Goal: Task Accomplishment & Management: Use online tool/utility

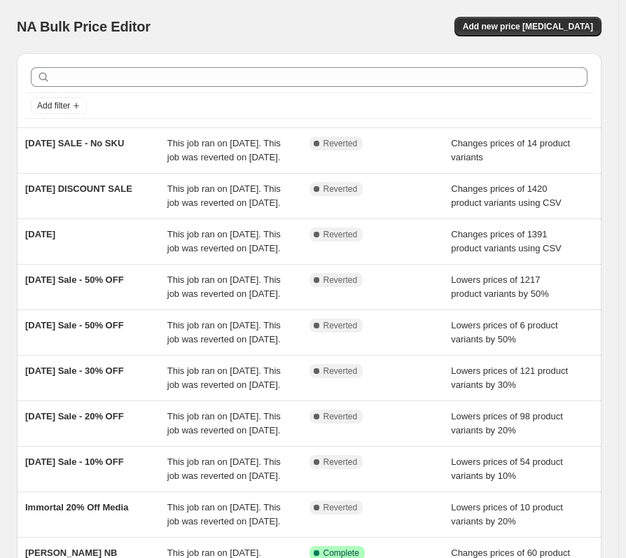
click at [191, 18] on div "NA Bulk Price Editor" at bounding box center [157, 27] width 280 height 20
click at [565, 25] on span "Add new price [MEDICAL_DATA]" at bounding box center [528, 26] width 130 height 11
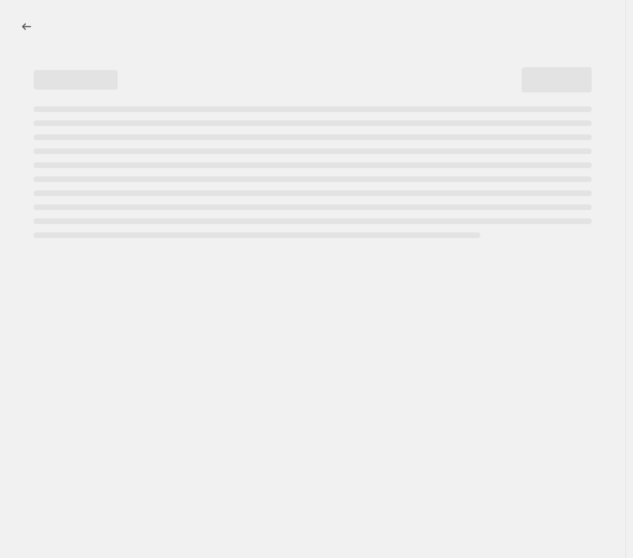
select select "percentage"
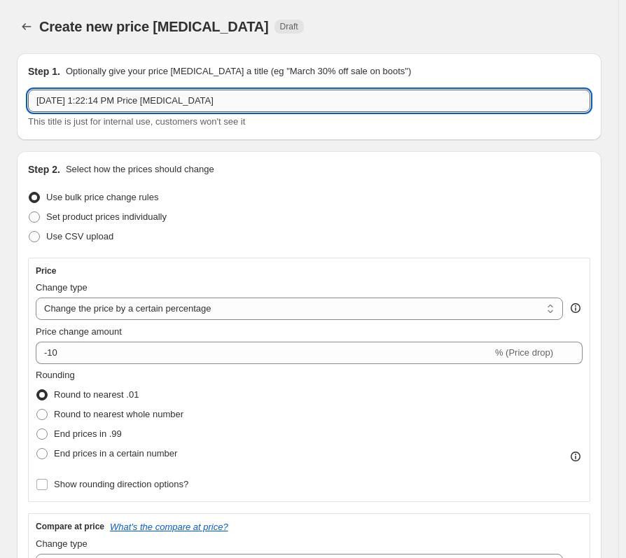
click at [214, 103] on input "[DATE] 1:22:14 PM Price [MEDICAL_DATA]" at bounding box center [309, 101] width 562 height 22
drag, startPoint x: 123, startPoint y: 105, endPoint x: 226, endPoint y: 107, distance: 102.3
click at [124, 105] on input "[DATE] 1:22:14 PM Price [MEDICAL_DATA]" at bounding box center [309, 101] width 562 height 22
drag, startPoint x: 248, startPoint y: 102, endPoint x: -8, endPoint y: 102, distance: 255.6
click at [0, 102] on html "Home Settings Plans Skip to content Create new price [MEDICAL_DATA]. This page …" at bounding box center [313, 279] width 626 height 558
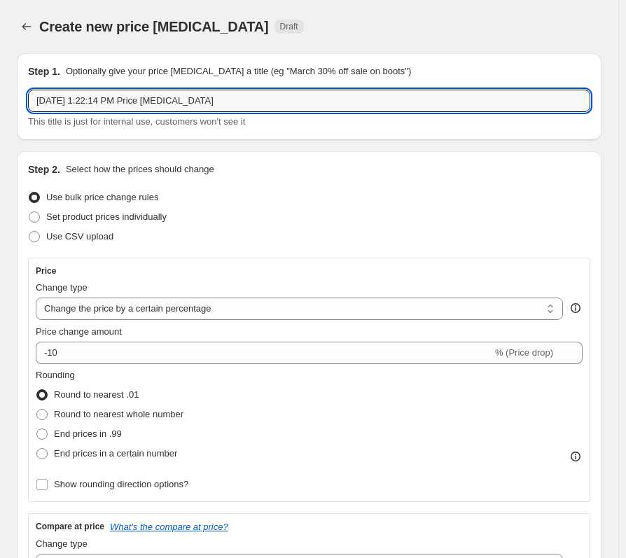
paste input "Autumn Equinox Sale - Official Sales List"
drag, startPoint x: 130, startPoint y: 102, endPoint x: 305, endPoint y: 101, distance: 175.1
click at [305, 101] on input "Autumn Equinox Sale - Official Sales List" at bounding box center [309, 101] width 562 height 22
type input "Autumn Equinox Sale - 10%"
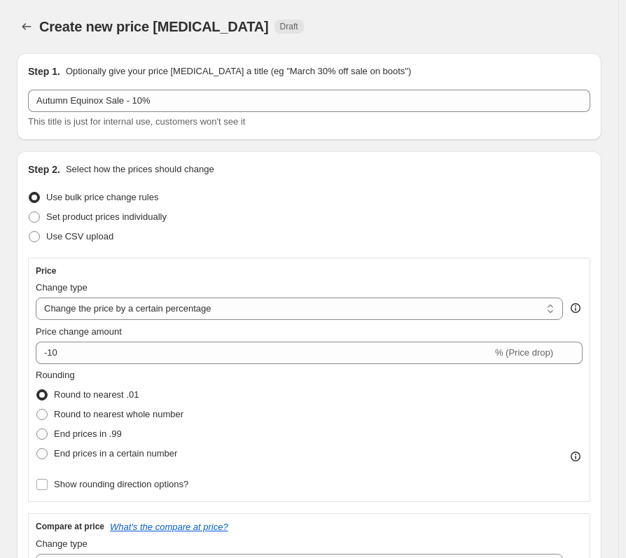
click at [164, 244] on div "Use CSV upload" at bounding box center [309, 237] width 562 height 20
click at [49, 245] on label "Use CSV upload" at bounding box center [70, 237] width 85 height 20
click at [29, 232] on input "Use CSV upload" at bounding box center [29, 231] width 1 height 1
radio input "true"
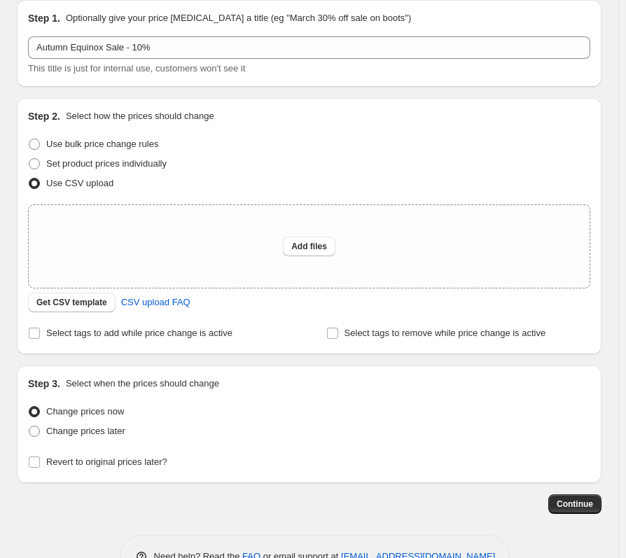
scroll to position [95, 0]
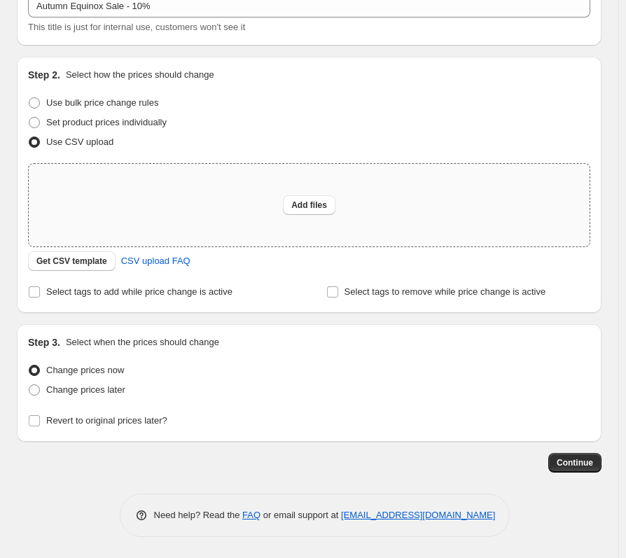
click at [117, 205] on div "Add files" at bounding box center [309, 205] width 561 height 83
type input "C:\fakepath\NB Sale Template - Sheet1.csv"
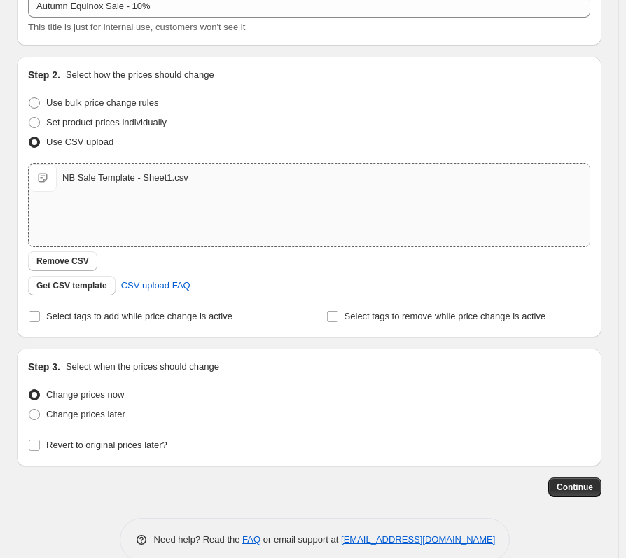
click at [93, 134] on label "Use CSV upload" at bounding box center [70, 142] width 85 height 20
click at [29, 137] on input "Use CSV upload" at bounding box center [29, 137] width 1 height 1
click at [100, 422] on label "Change prices later" at bounding box center [76, 415] width 97 height 20
click at [29, 410] on input "Change prices later" at bounding box center [29, 409] width 1 height 1
radio input "true"
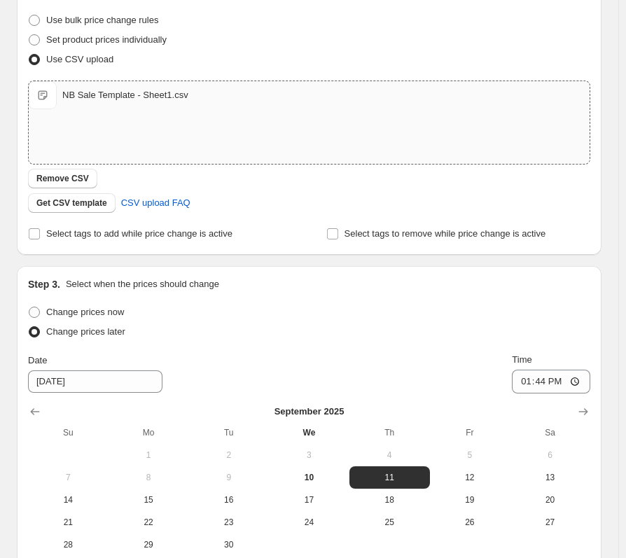
scroll to position [359, 0]
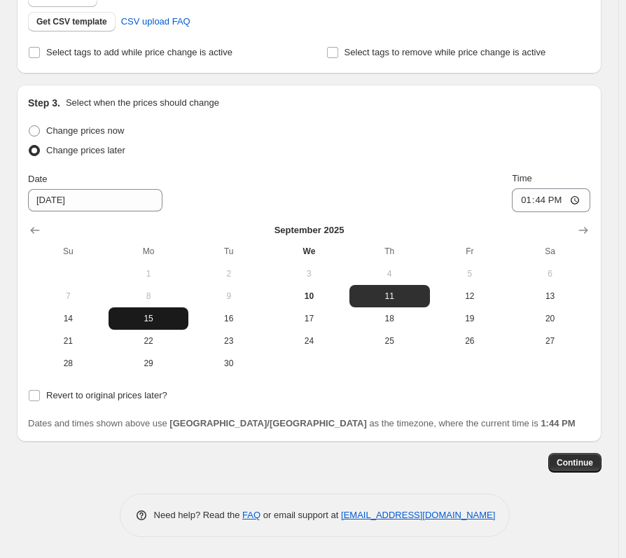
click at [128, 326] on button "15" at bounding box center [149, 318] width 81 height 22
type input "9/15/2025"
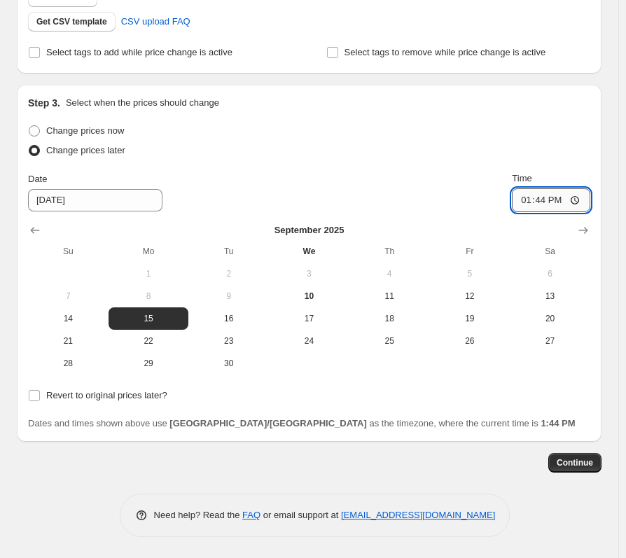
click at [538, 202] on input "13:44" at bounding box center [551, 200] width 78 height 24
type input "03:00"
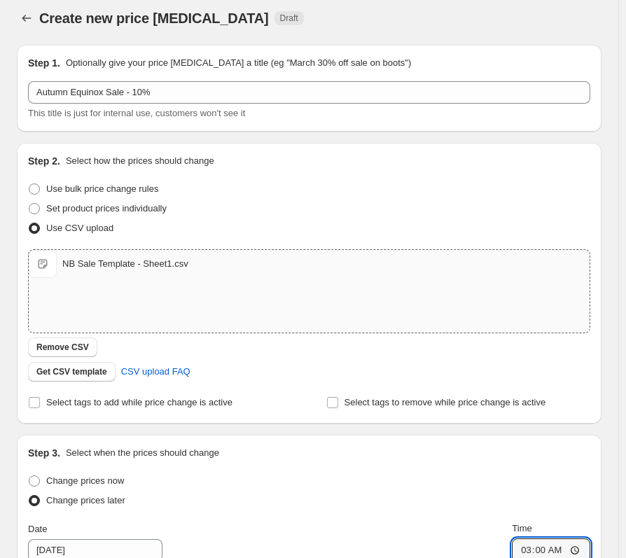
scroll to position [0, 0]
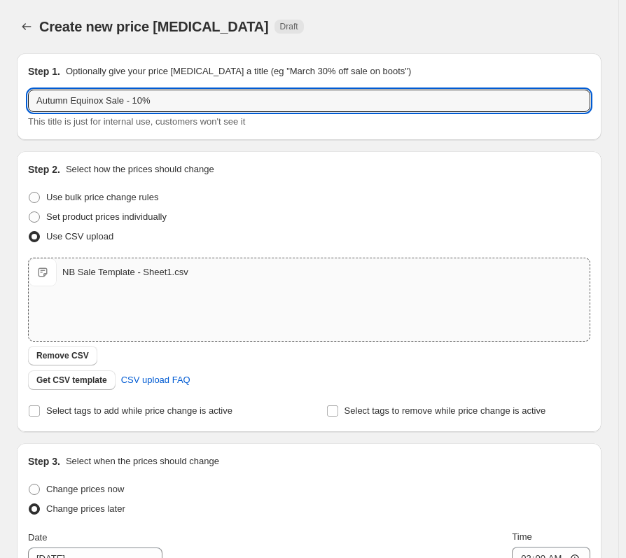
drag, startPoint x: 116, startPoint y: 98, endPoint x: 0, endPoint y: 97, distance: 116.3
click at [0, 97] on div "Create new price change job. This page is ready Create new price change job Dra…" at bounding box center [309, 458] width 618 height 917
drag, startPoint x: 119, startPoint y: 102, endPoint x: -7, endPoint y: 99, distance: 126.1
click at [0, 99] on html "Home Settings Plans Skip to content Create new price change job. This page is r…" at bounding box center [313, 279] width 626 height 558
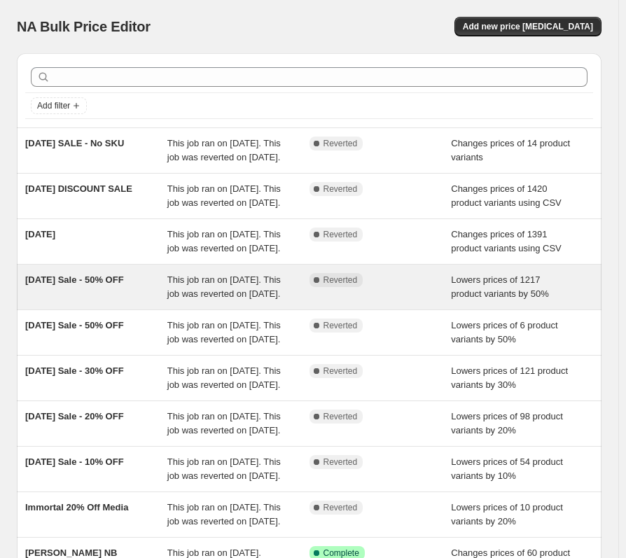
click at [87, 301] on div "May the 4th Sale - 50% OFF" at bounding box center [96, 287] width 142 height 28
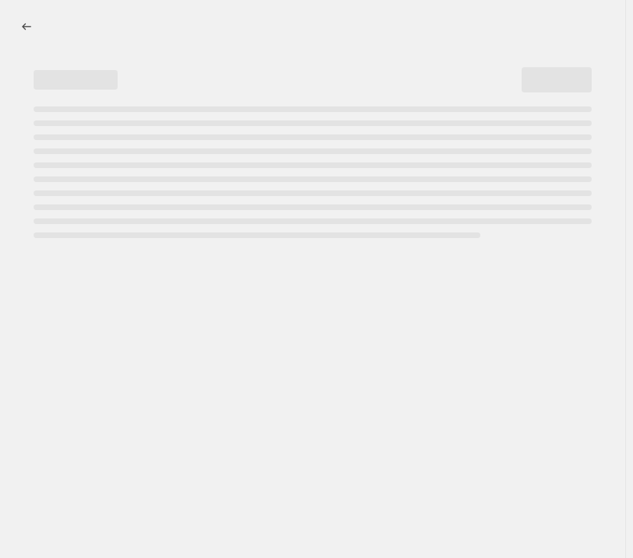
select select "percentage"
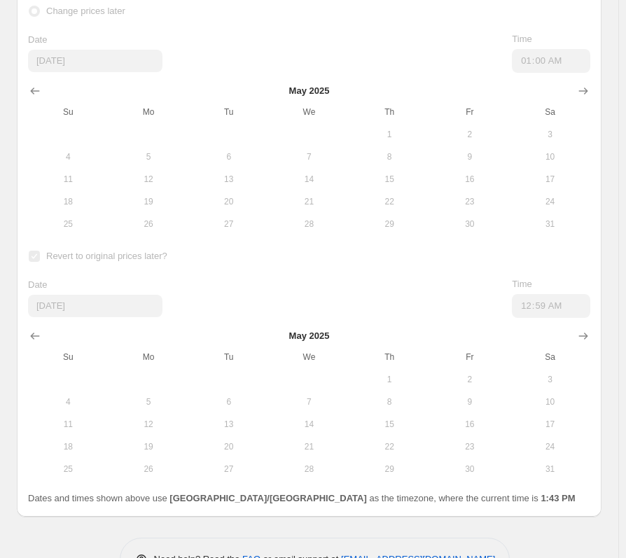
scroll to position [1715, 0]
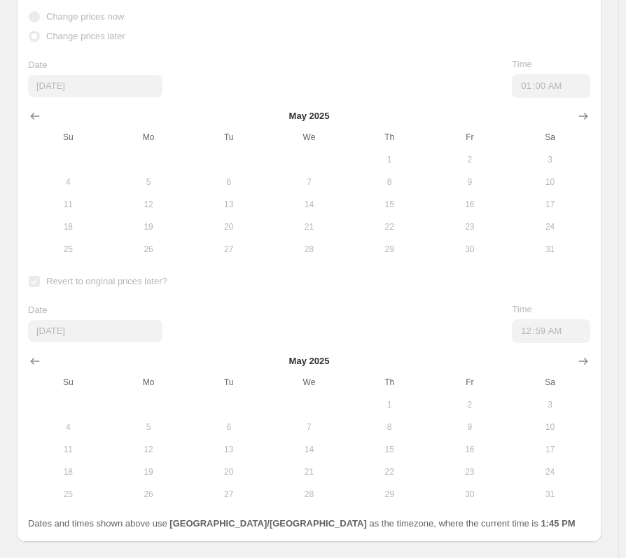
click at [58, 70] on div "Date" at bounding box center [95, 65] width 134 height 14
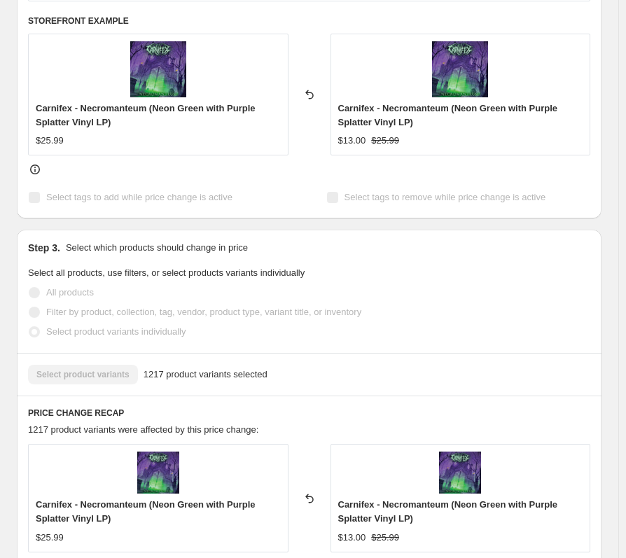
scroll to position [594, 0]
